Goal: Register for event/course

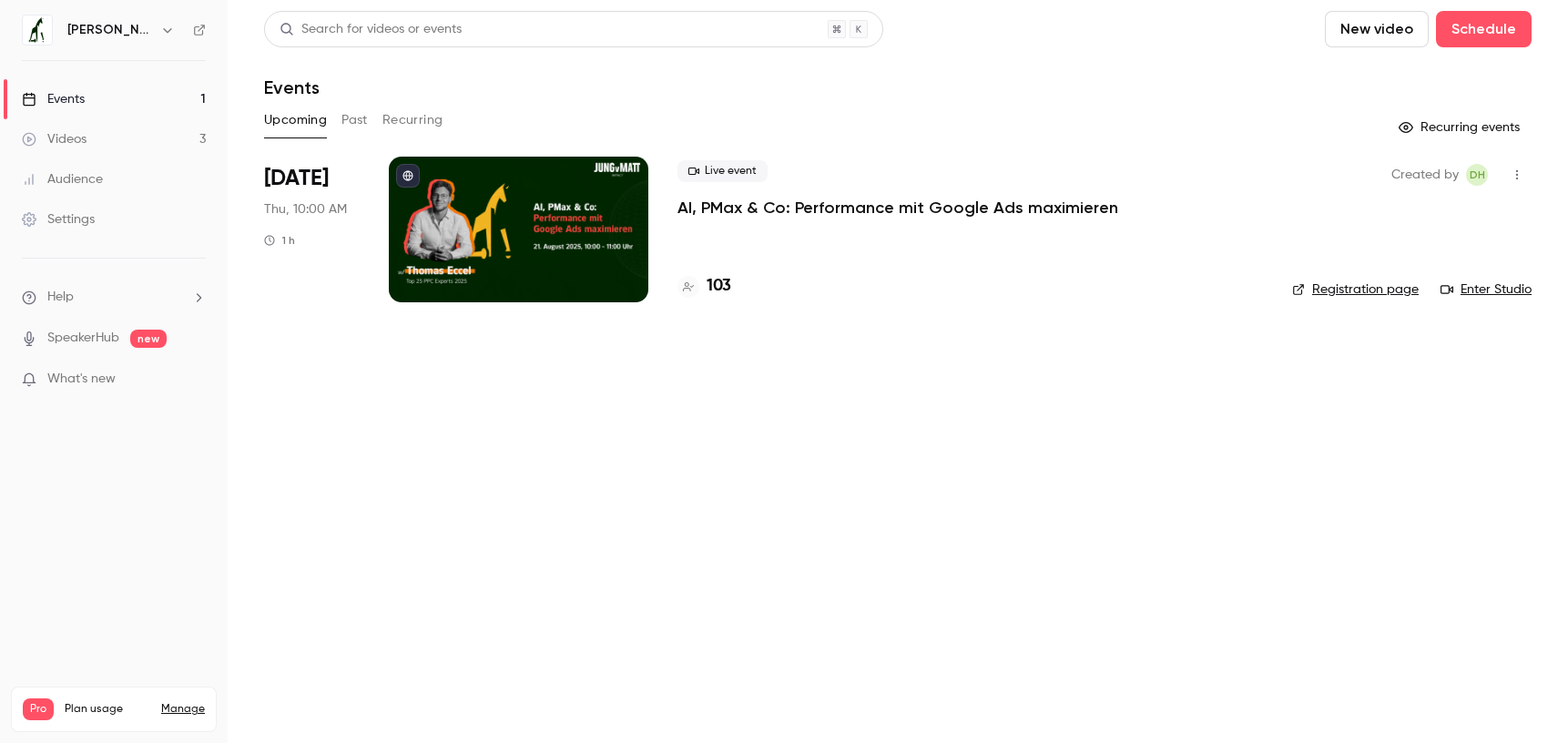
click at [753, 235] on div "Live event AI, PMax & Co: Performance mit Google Ads maximieren 103" at bounding box center [971, 230] width 585 height 146
click at [365, 204] on li "[DATE] Thu, 10:00 AM 1 h Live event AI, PMax & Co: Performance mit Google Ads m…" at bounding box center [898, 240] width 1267 height 168
click at [423, 202] on div at bounding box center [518, 230] width 259 height 146
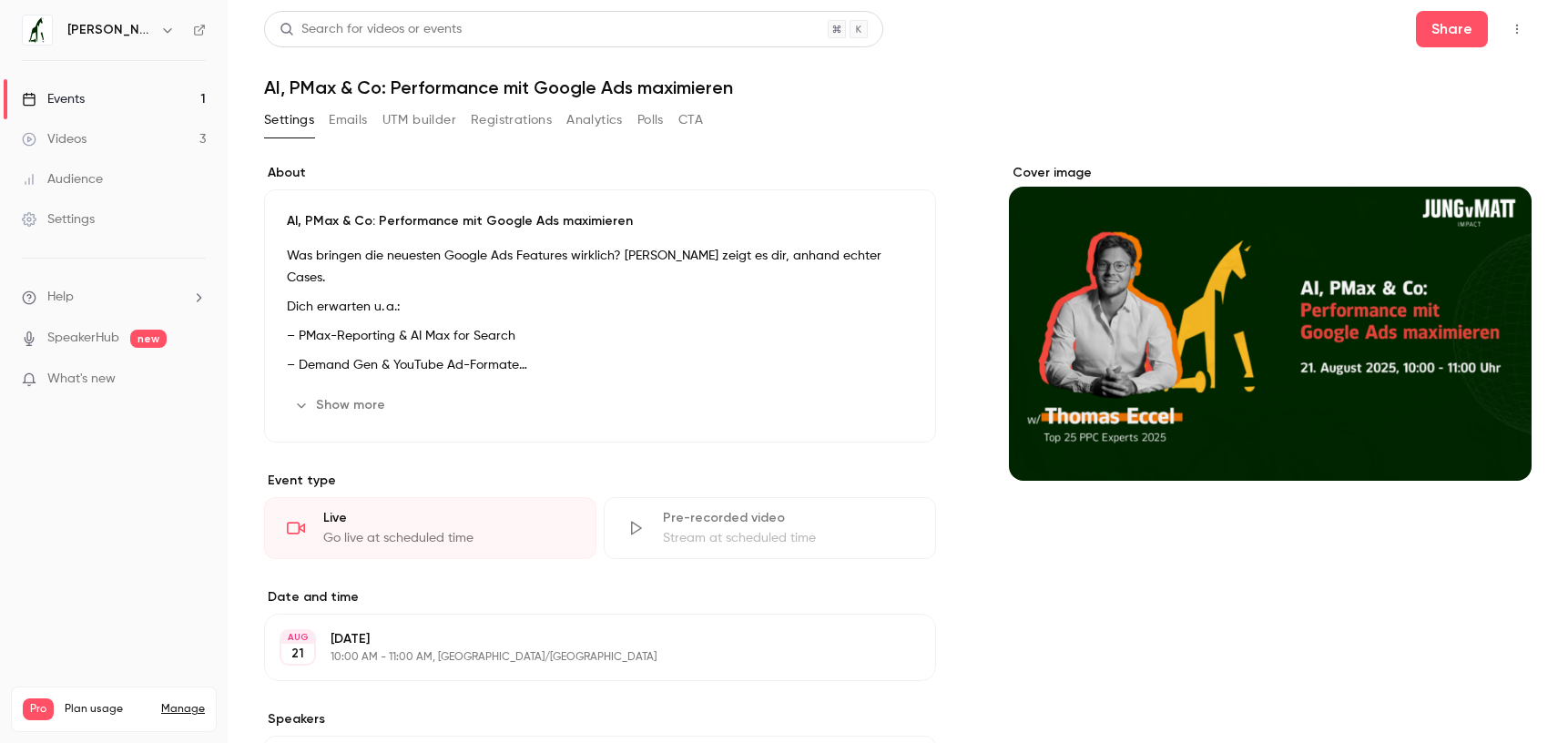
click at [552, 132] on div "Settings Emails UTM builder Registrations Analytics Polls CTA" at bounding box center [483, 120] width 439 height 30
click at [524, 119] on button "Registrations" at bounding box center [511, 120] width 81 height 30
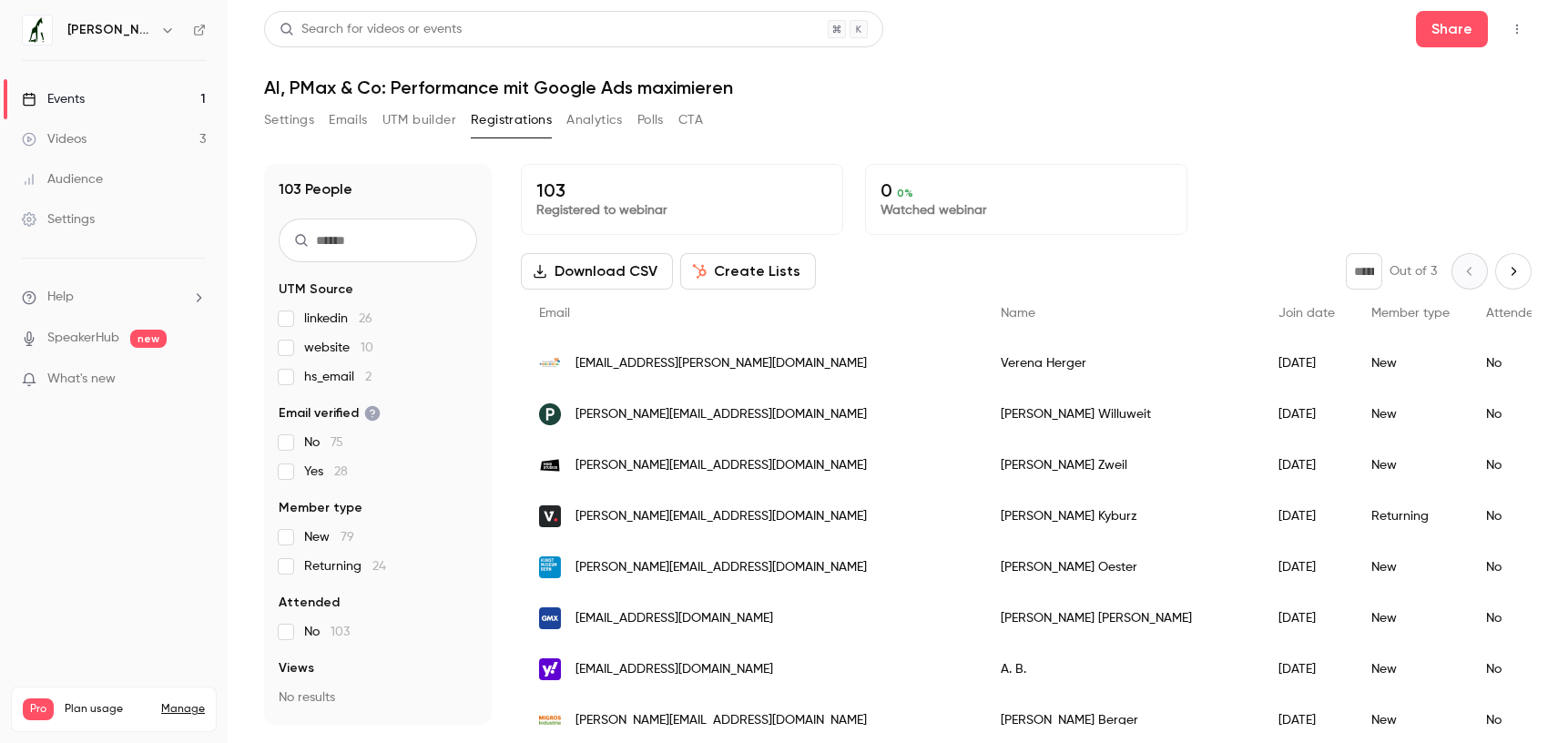
click at [326, 375] on span "hs_email 2" at bounding box center [338, 376] width 67 height 18
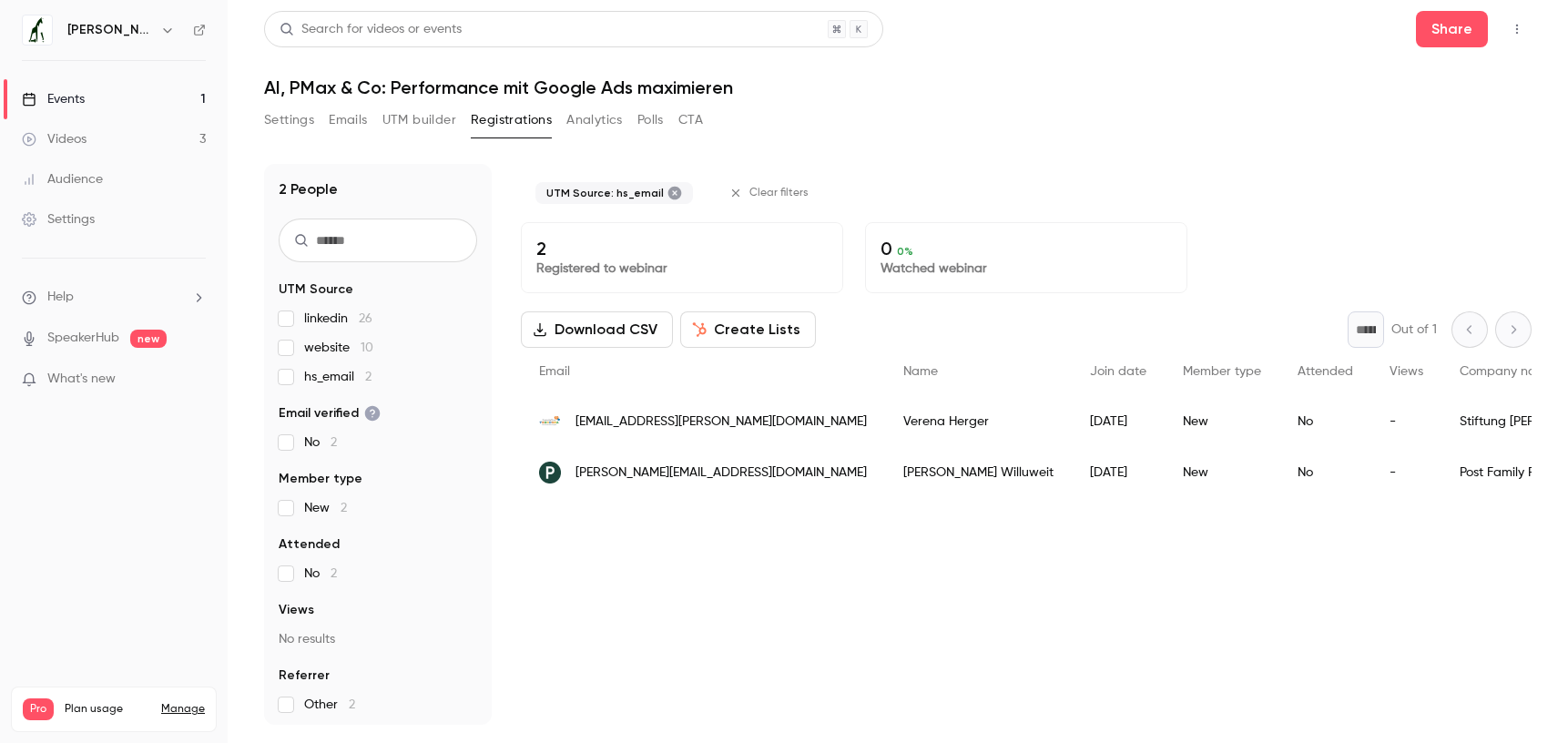
click at [345, 367] on div "linkedin 26 website 10 hs_email 2" at bounding box center [377, 348] width 198 height 77
click at [342, 376] on span "hs_email 2" at bounding box center [338, 376] width 67 height 18
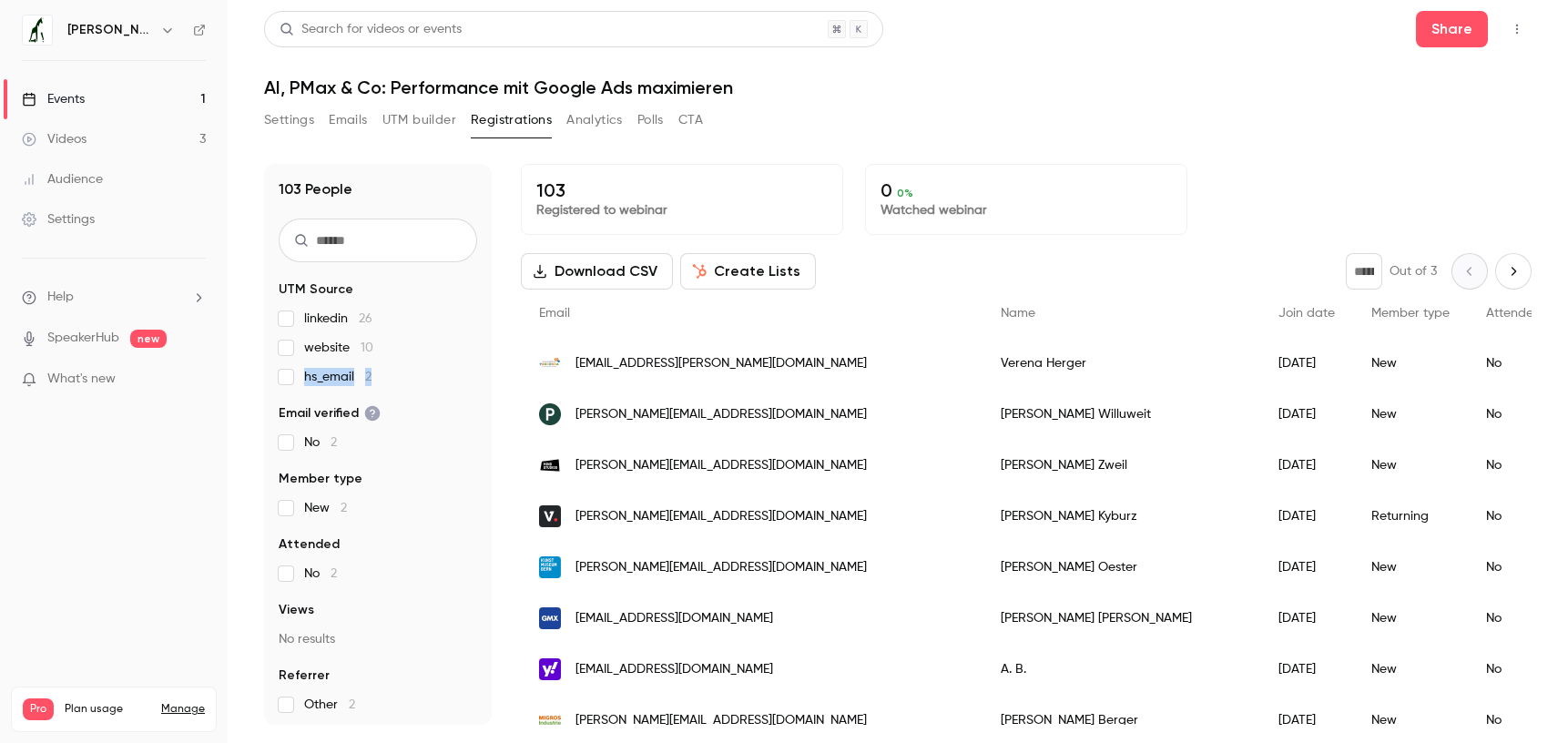
click at [342, 377] on span "hs_email 2" at bounding box center [338, 376] width 67 height 18
